Goal: Browse casually: Explore the website without a specific task or goal

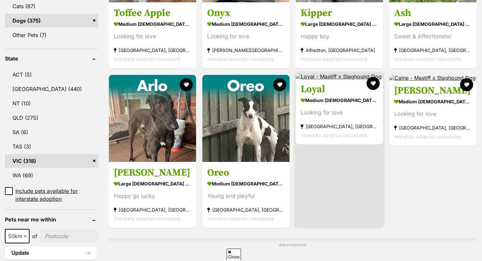
scroll to position [317, 0]
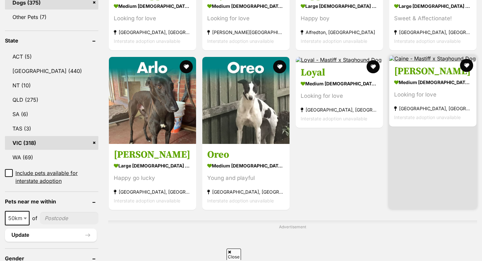
click at [404, 134] on article "Caine medium male Dog Looking for love Burwood East, VIC Interstate adoption un…" at bounding box center [432, 132] width 88 height 155
click at [420, 118] on span "Interstate adoption unavailable" at bounding box center [427, 118] width 67 height 6
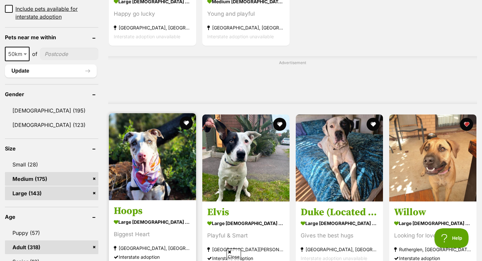
click at [155, 194] on img at bounding box center [152, 156] width 87 height 87
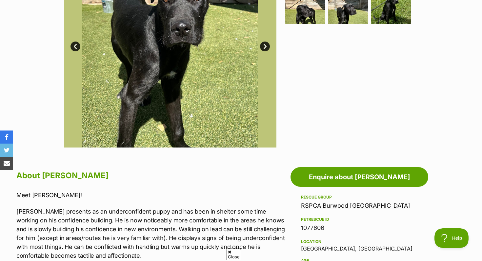
scroll to position [160, 0]
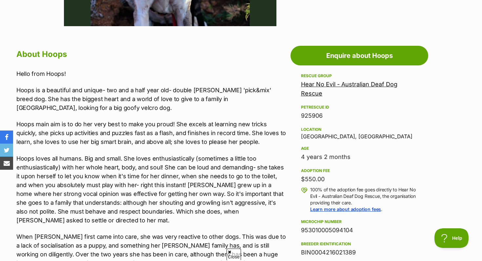
scroll to position [329, 0]
